Goal: Task Accomplishment & Management: Use online tool/utility

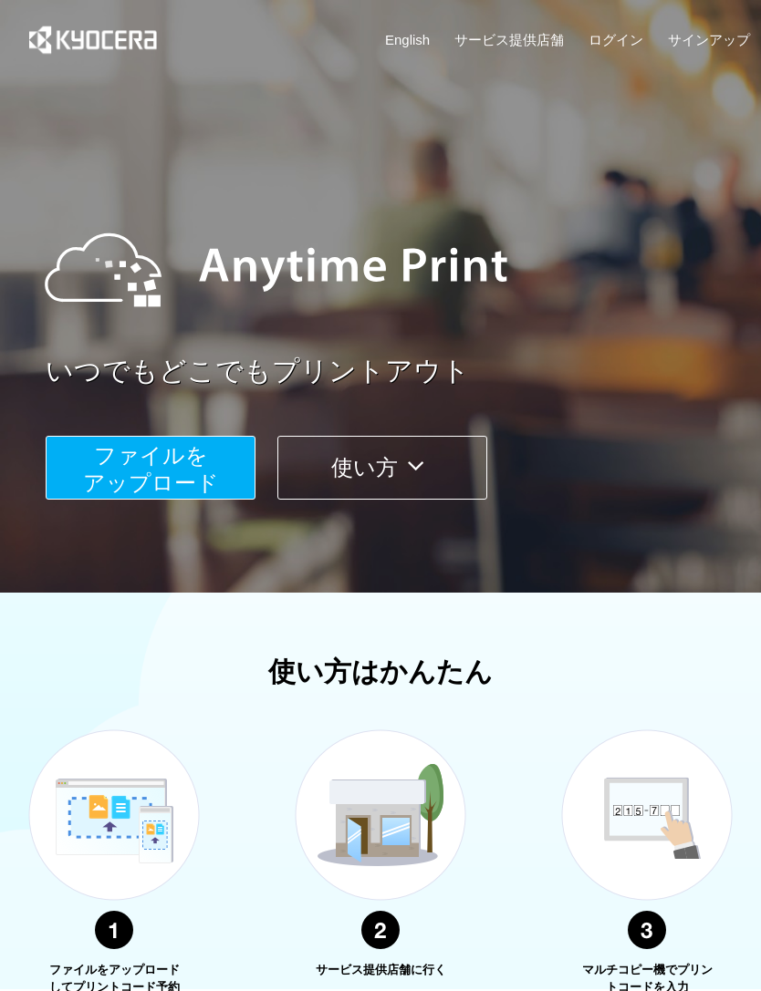
click at [187, 471] on span "ファイルを ​​アップロード" at bounding box center [151, 469] width 136 height 52
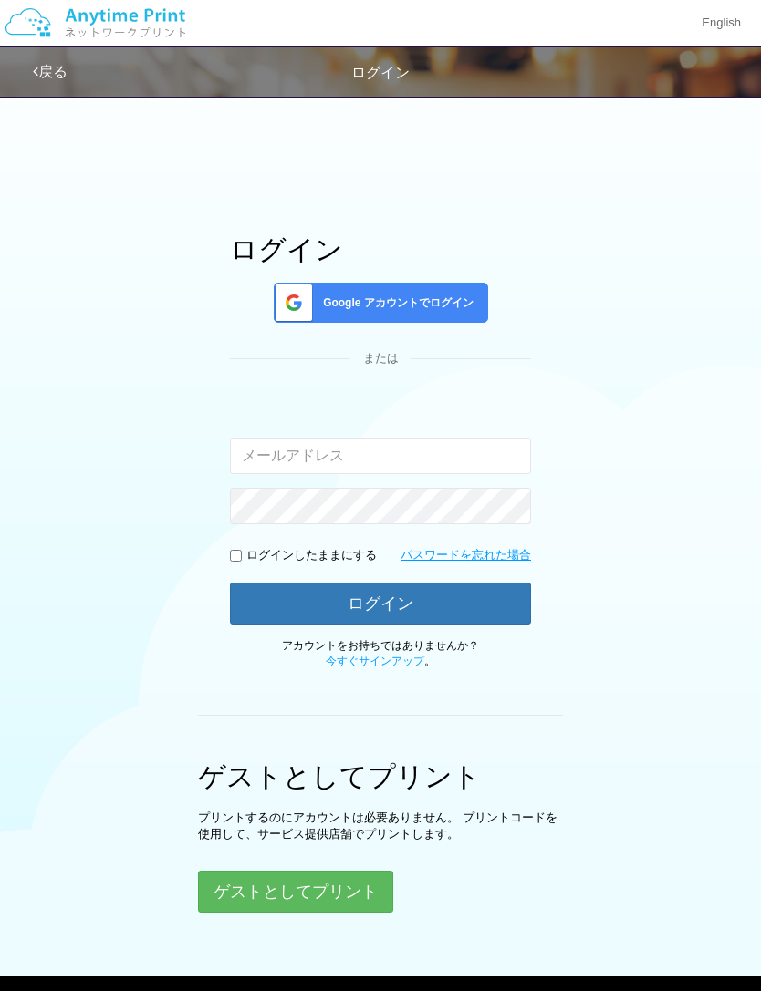
click at [452, 451] on input "email" at bounding box center [380, 456] width 301 height 36
type input "よ"
type input "よじ"
click at [461, 310] on span "Google アカウントでログイン" at bounding box center [395, 303] width 158 height 16
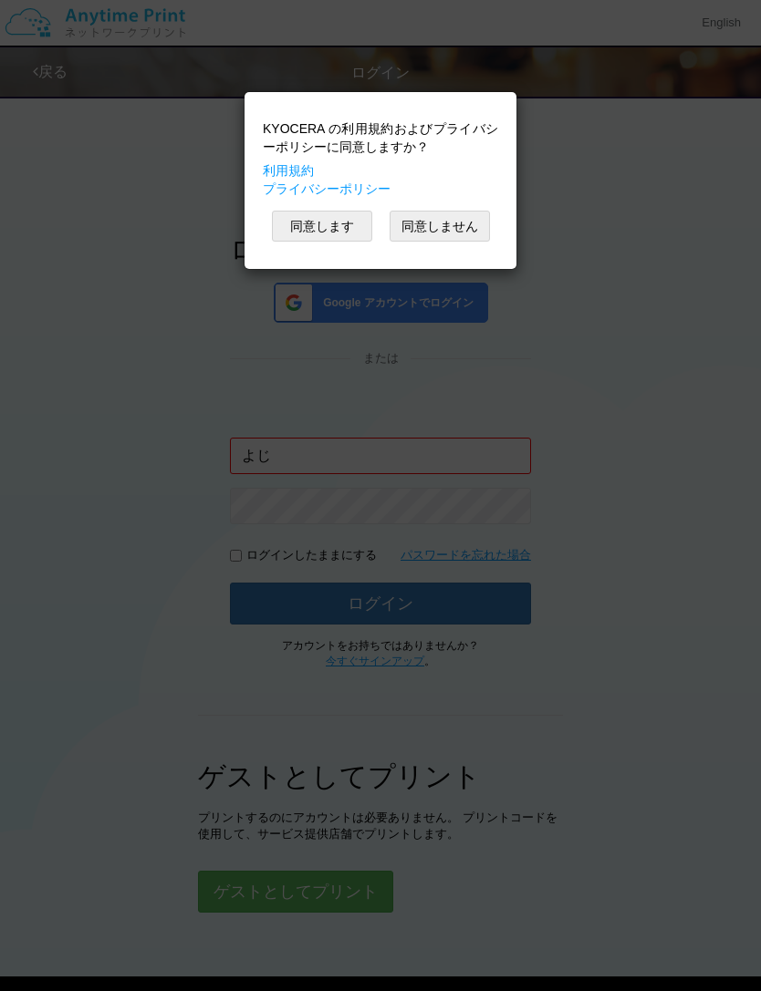
click at [356, 237] on button "同意します" at bounding box center [322, 226] width 100 height 31
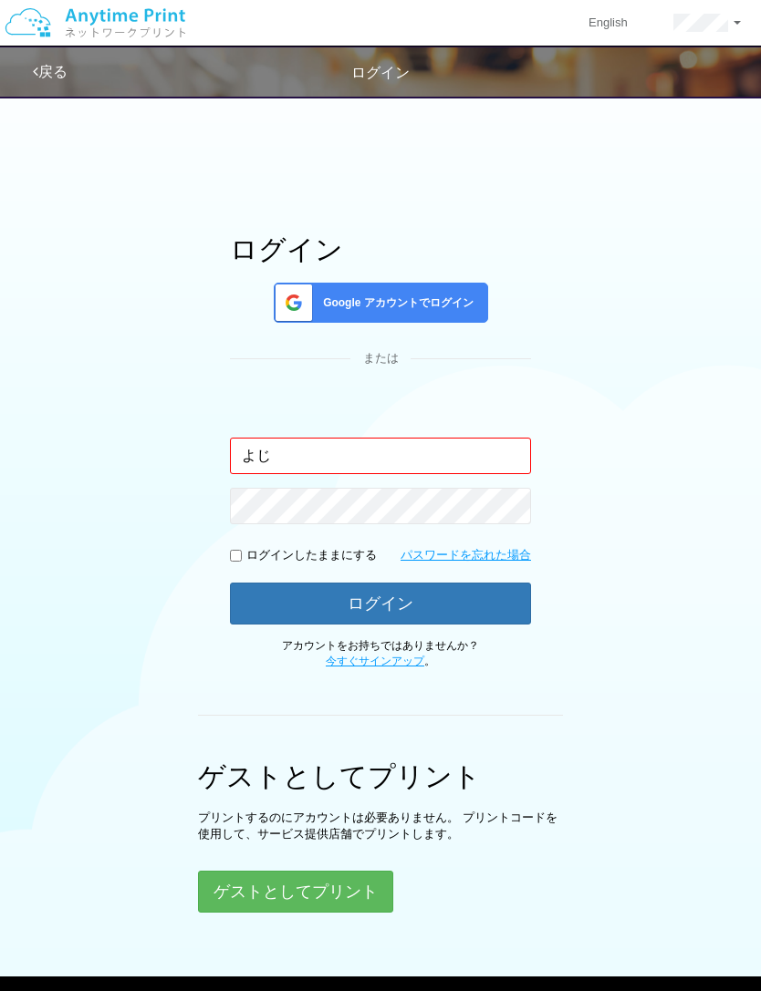
click at [427, 292] on div "Google アカウントでログイン" at bounding box center [381, 303] width 214 height 40
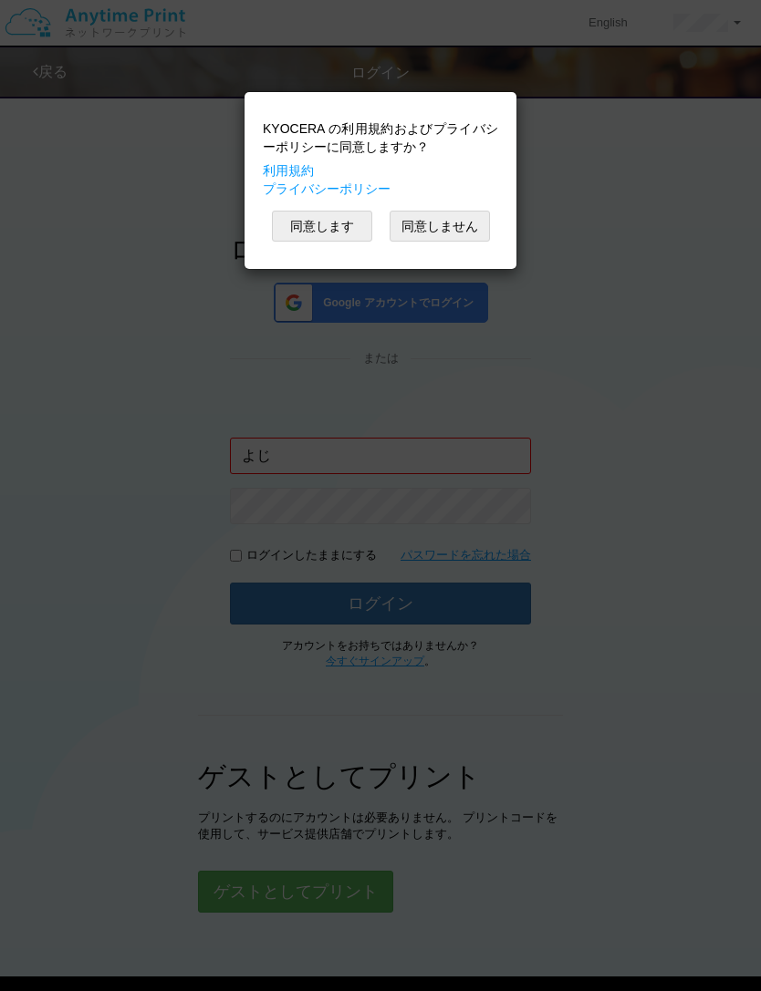
click at [342, 227] on button "同意します" at bounding box center [322, 226] width 100 height 31
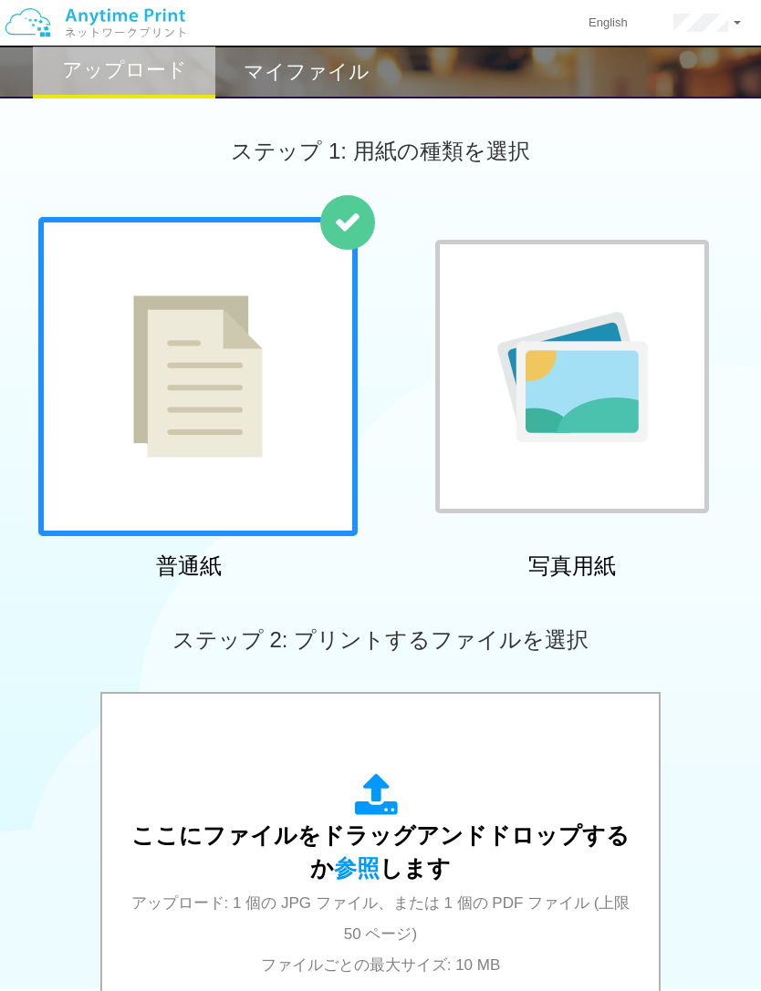
click at [582, 438] on img at bounding box center [572, 377] width 150 height 130
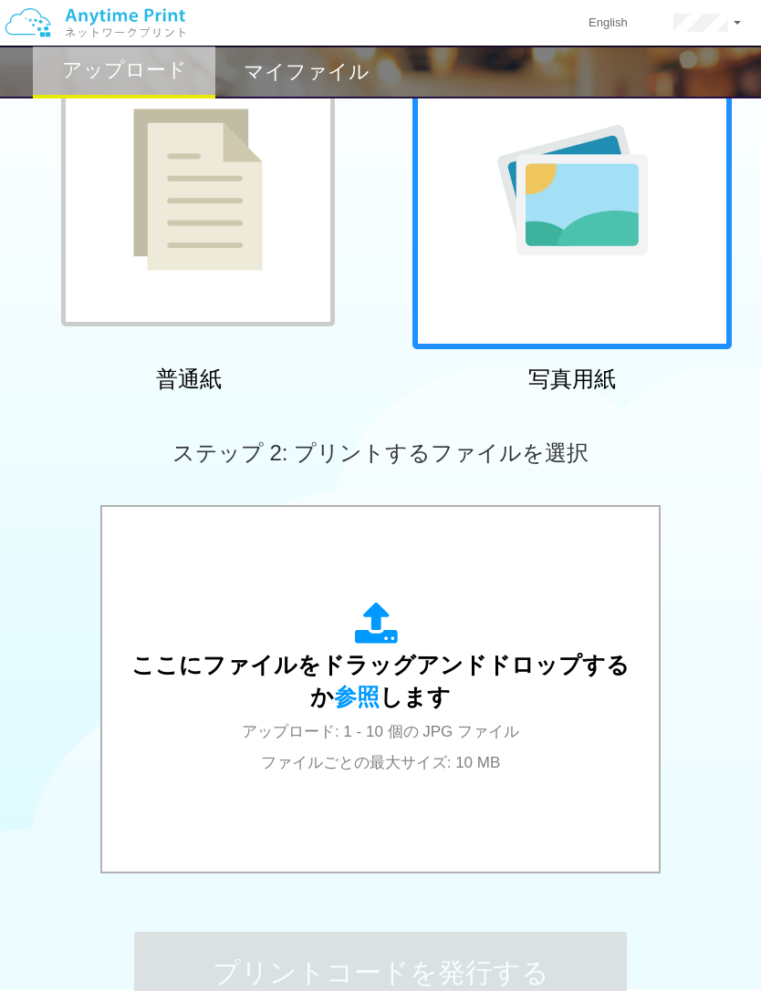
scroll to position [186, 0]
click at [511, 735] on span "アップロード: 1 - 10 個の JPG ファイル ファイルごとの最大サイズ: 10 MB" at bounding box center [380, 748] width 277 height 48
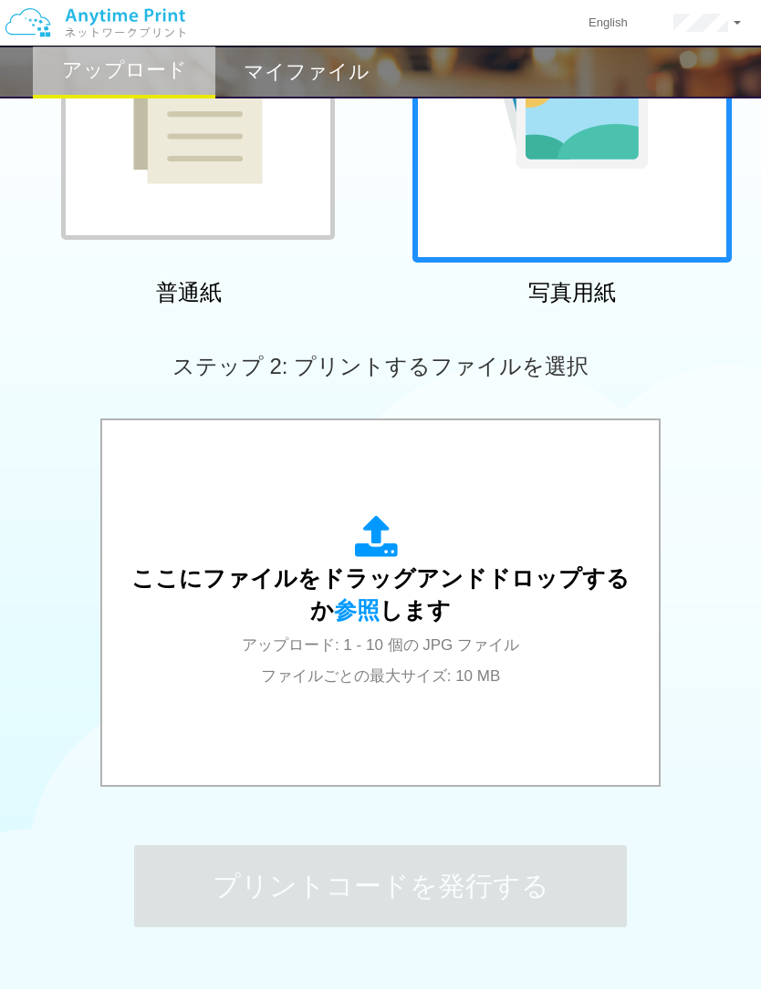
scroll to position [337, 0]
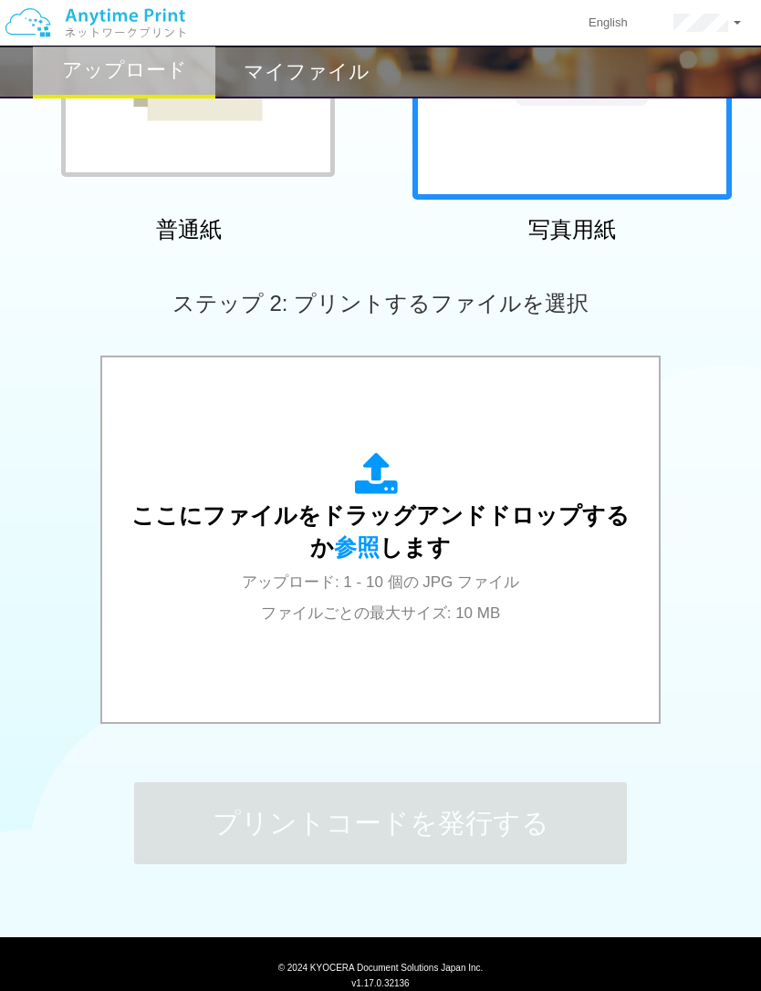
click at [511, 609] on div "ここにファイルをドラッグアンドドロップするか 参照 します アップロード: 1 - 10 個の JPG ファイル ファイルごとの最大サイズ: 10 MB" at bounding box center [380, 539] width 520 height 174
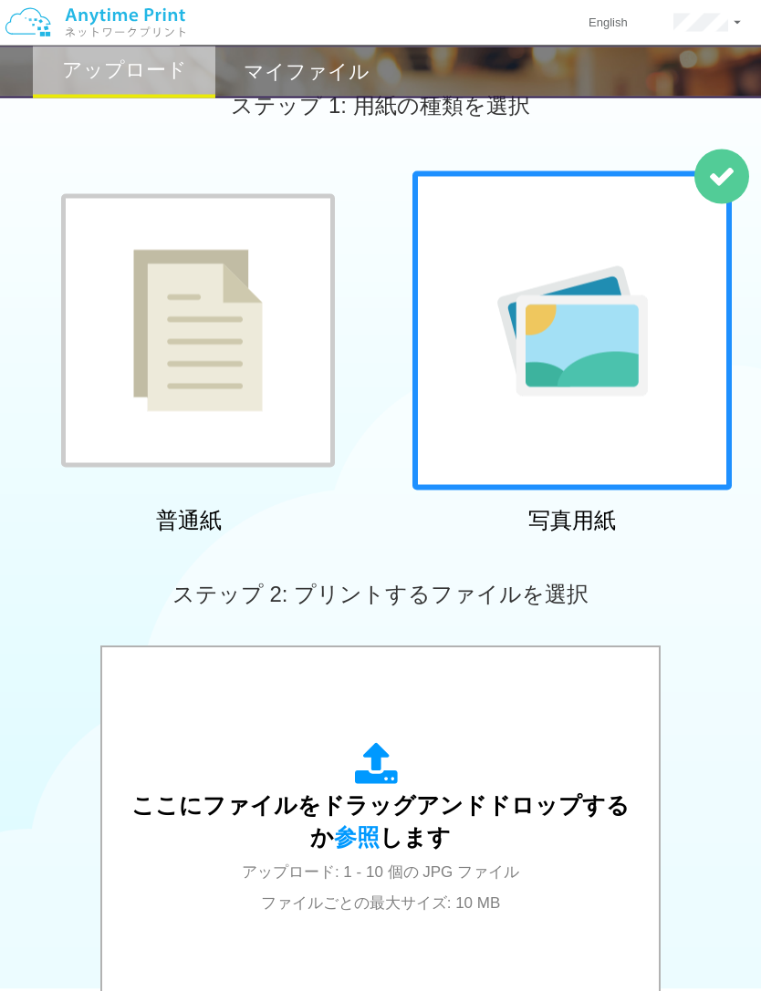
scroll to position [0, 0]
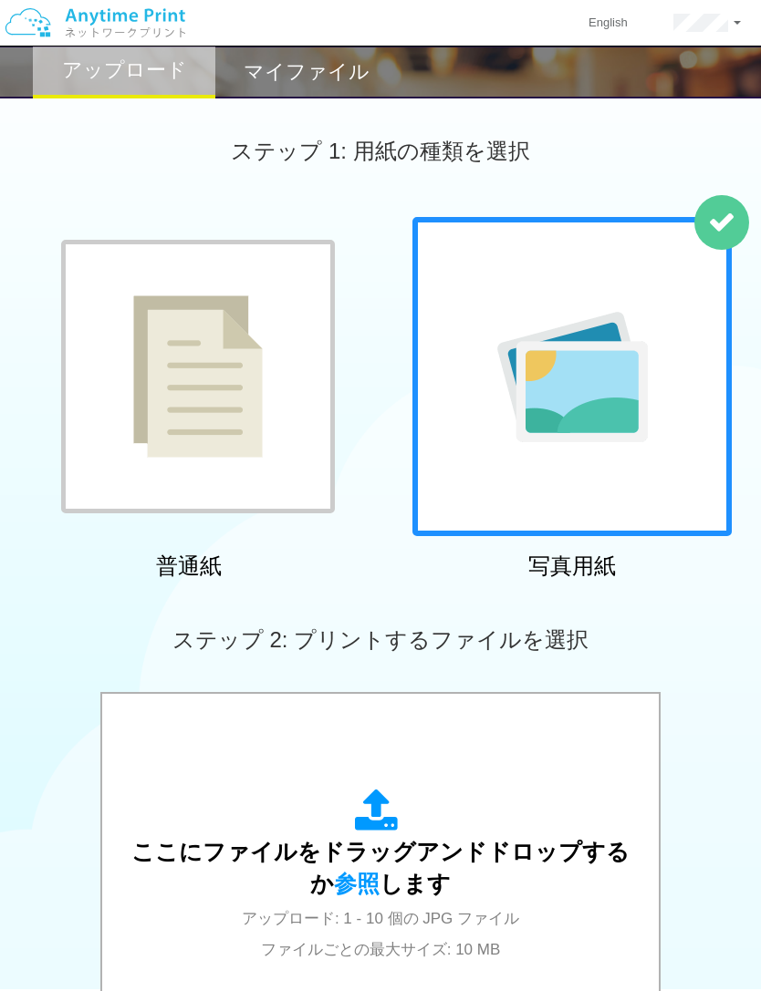
click at [589, 385] on img at bounding box center [572, 377] width 150 height 130
click at [643, 376] on img at bounding box center [572, 377] width 150 height 130
click at [595, 396] on img at bounding box center [572, 377] width 150 height 130
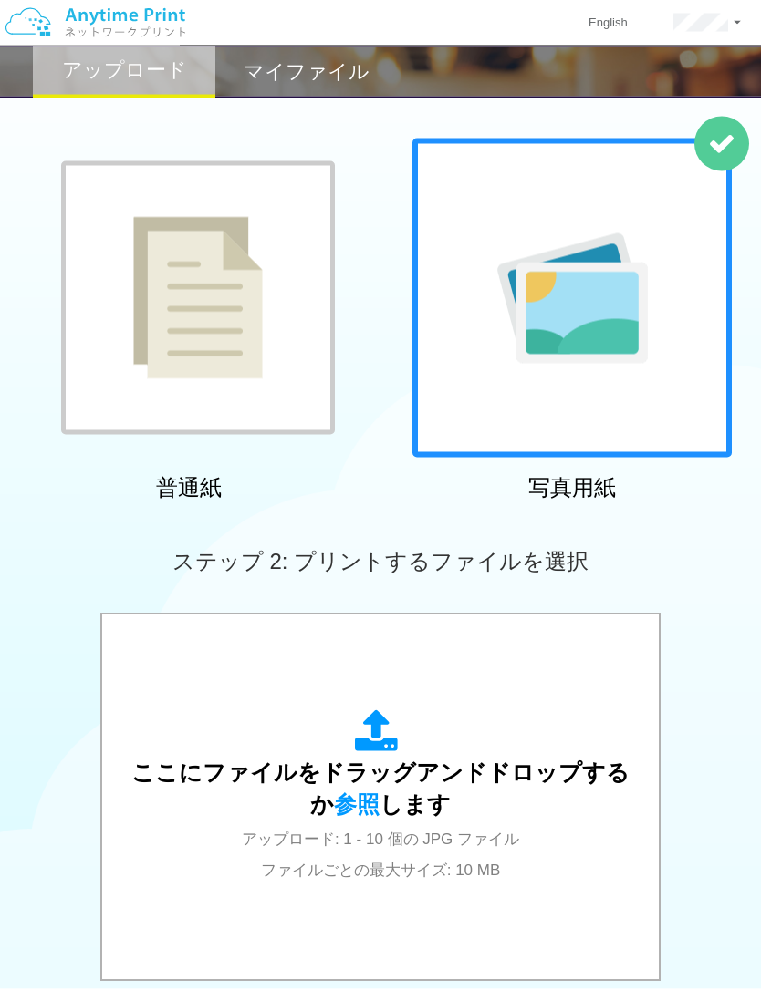
scroll to position [80, 0]
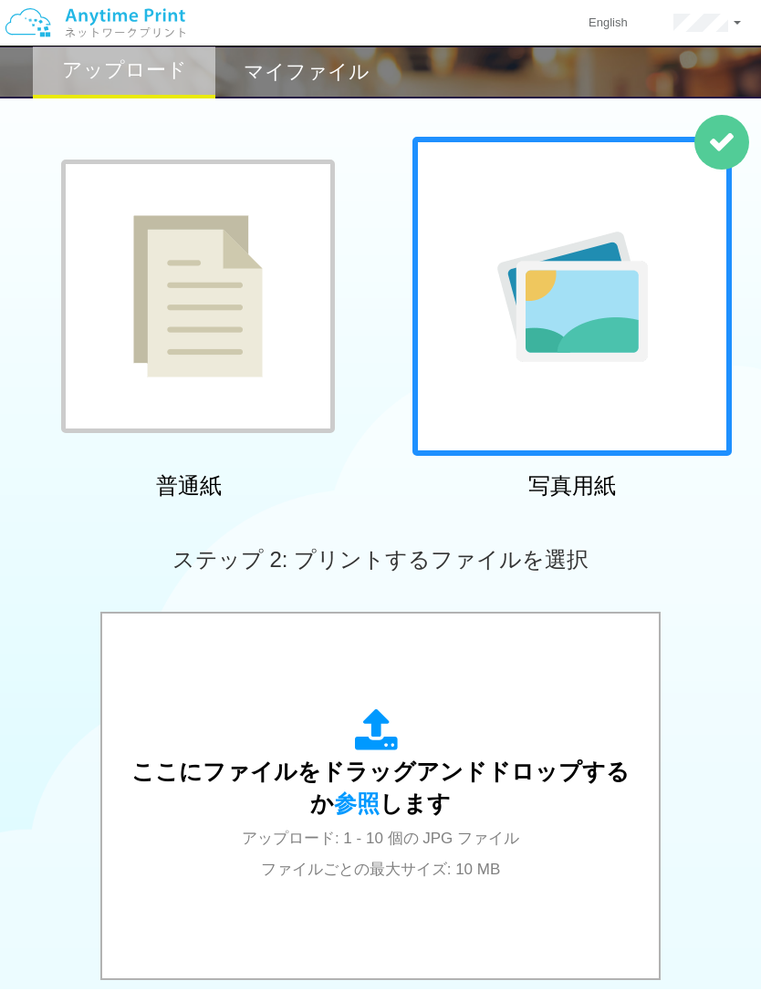
click at [483, 782] on span "ここにファイルをドラッグアンドドロップするか 参照 します" at bounding box center [380, 788] width 498 height 58
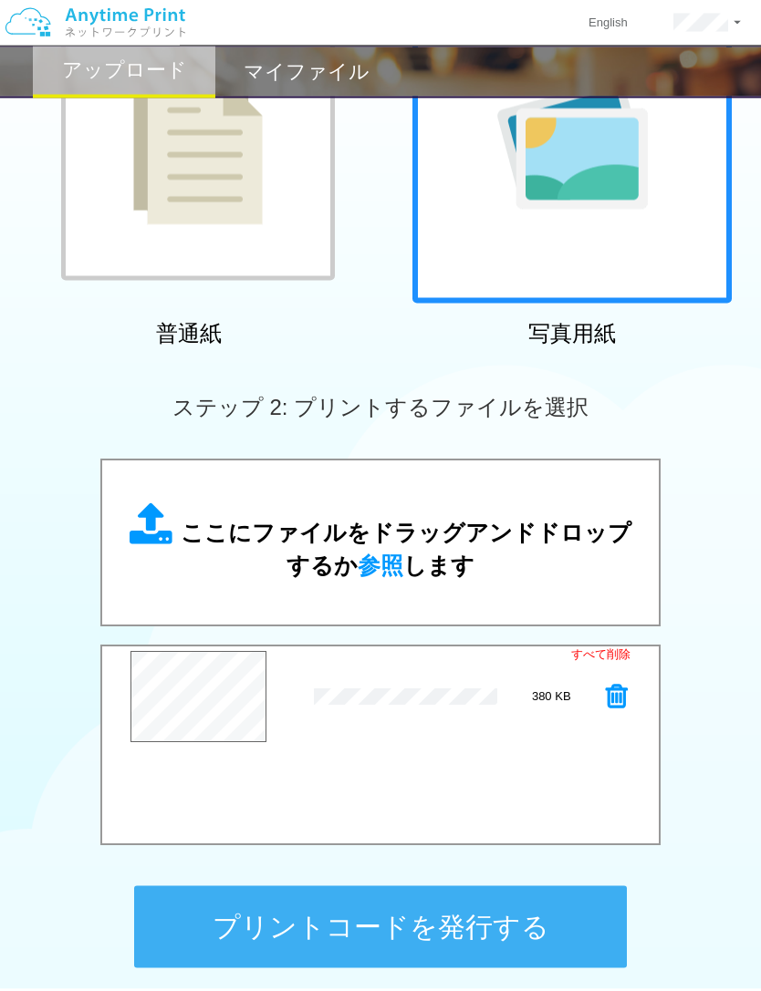
scroll to position [233, 0]
click at [522, 911] on button "プリントコードを発行する" at bounding box center [380, 926] width 492 height 82
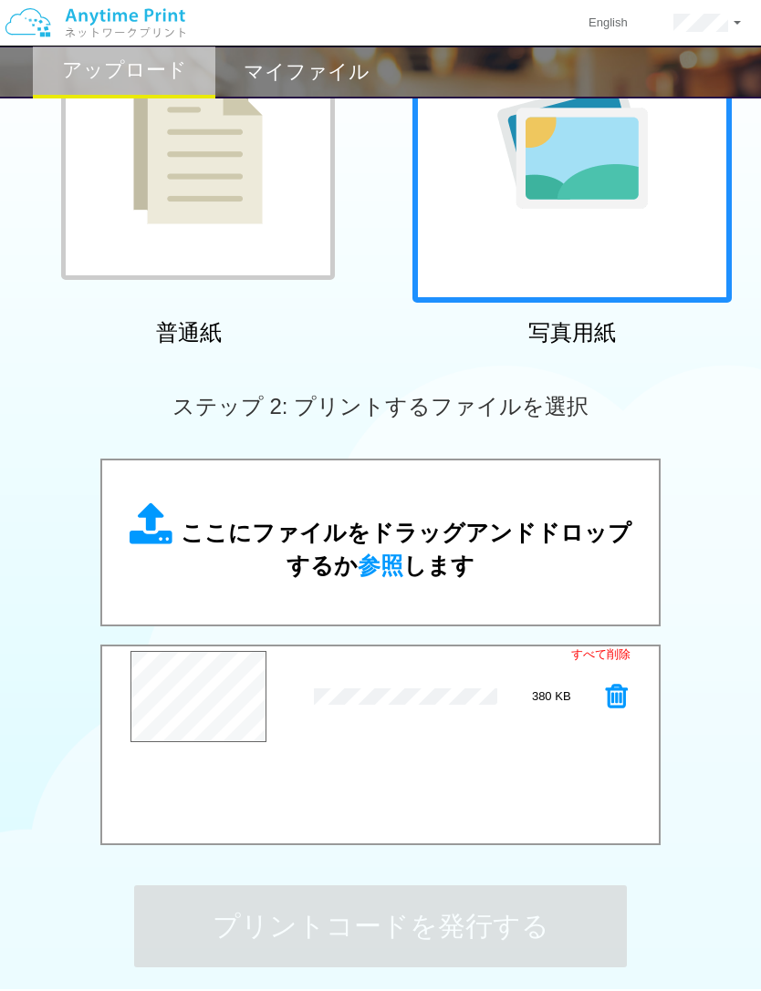
scroll to position [0, 0]
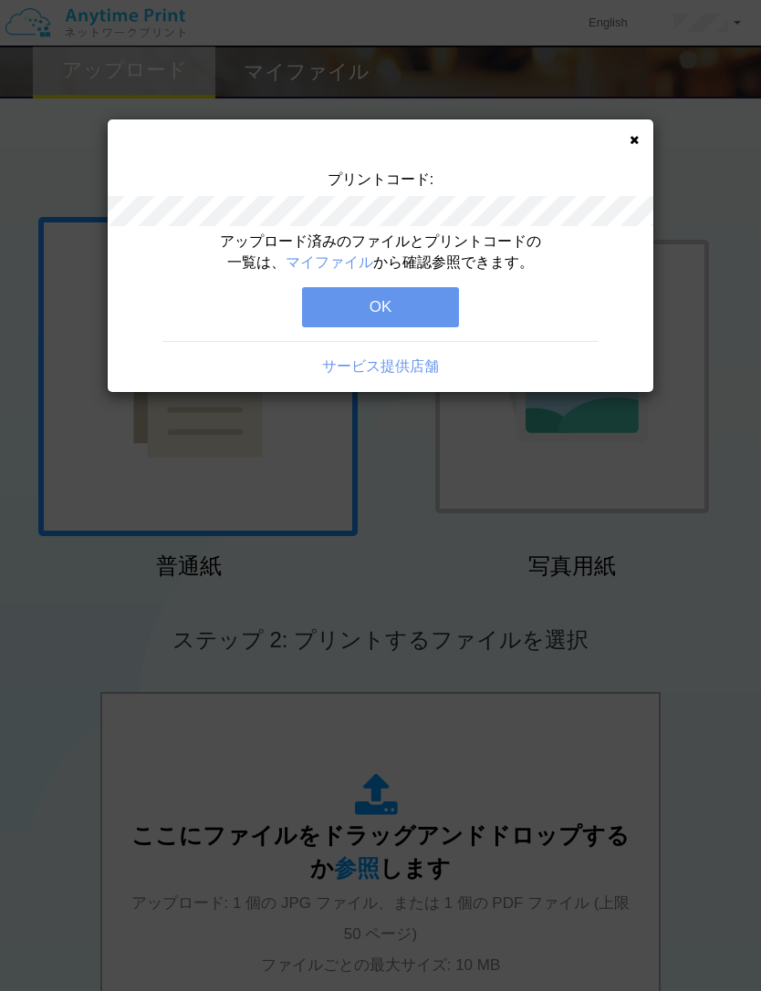
click at [437, 287] on button "OK" at bounding box center [380, 307] width 157 height 40
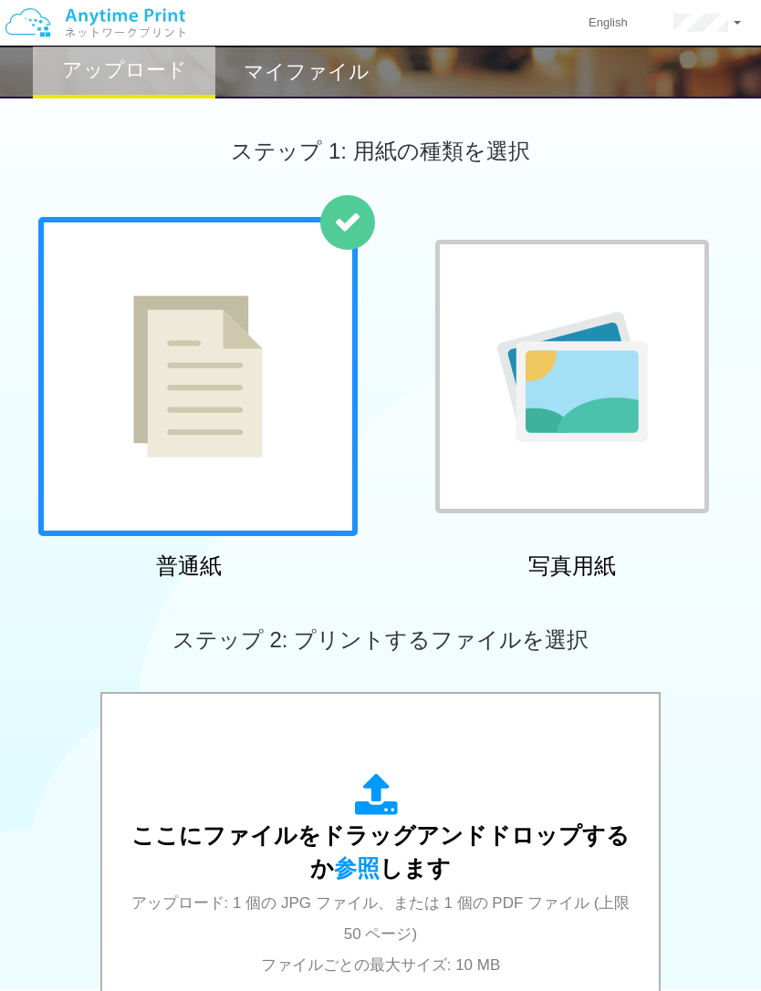
click at [601, 399] on img at bounding box center [572, 377] width 150 height 130
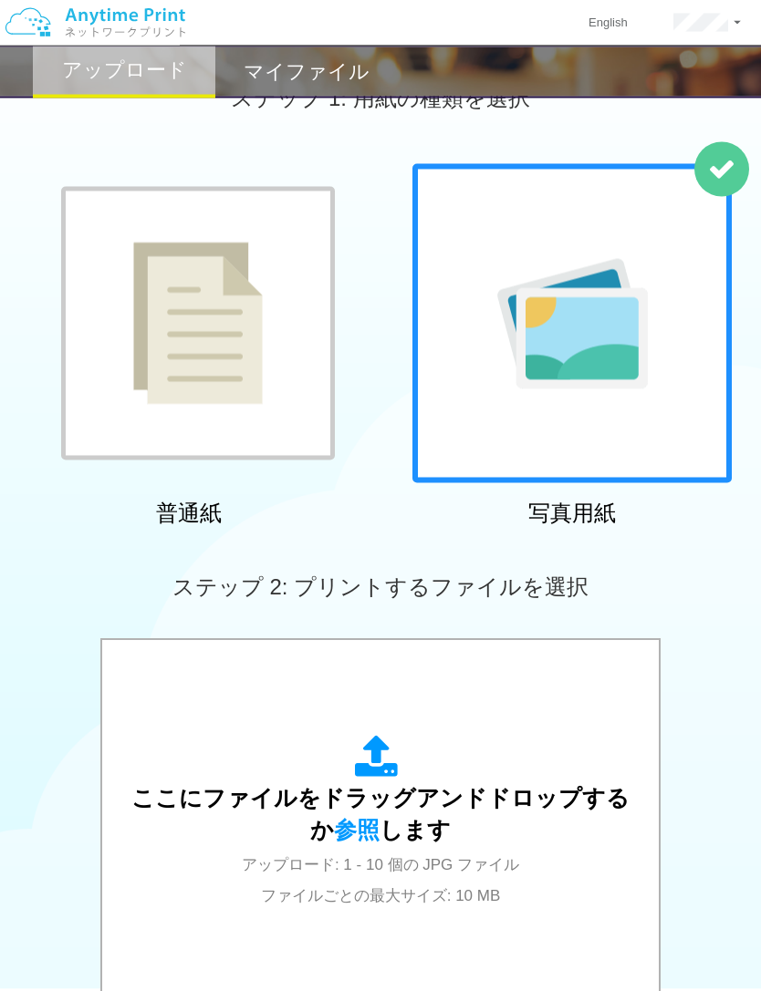
scroll to position [54, 0]
click at [334, 78] on h2 "マイファイル" at bounding box center [306, 72] width 126 height 22
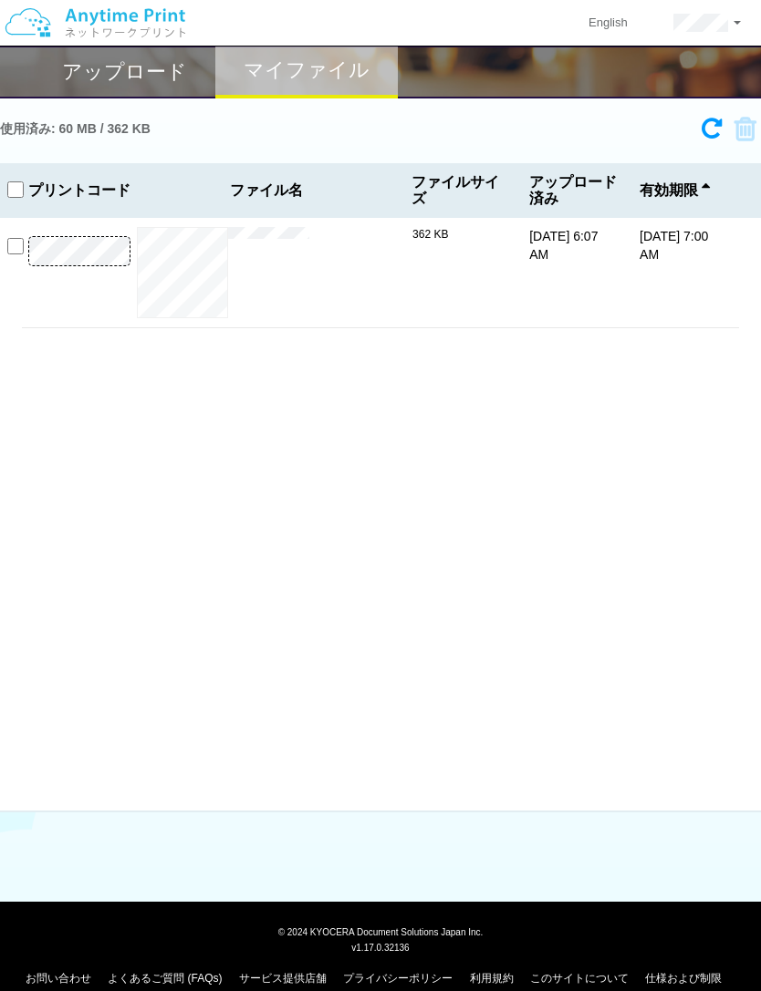
click at [12, 244] on input "checkbox" at bounding box center [15, 246] width 16 height 16
checkbox input "true"
click at [0, 0] on button "プレビュー" at bounding box center [0, 0] width 0 height 0
click at [22, 194] on input "checkbox" at bounding box center [15, 189] width 16 height 16
checkbox input "true"
